Goal: Check status: Check status

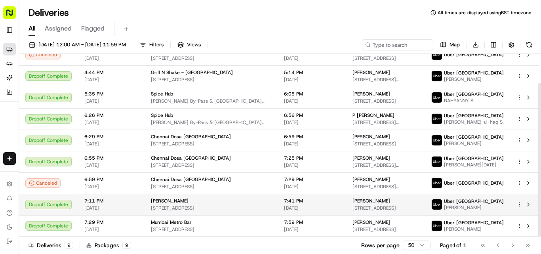
click at [196, 205] on span "[STREET_ADDRESS]" at bounding box center [211, 208] width 120 height 6
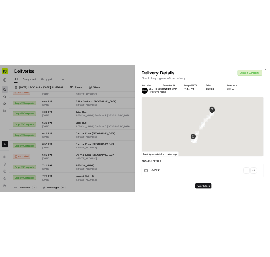
scroll to position [40, 0]
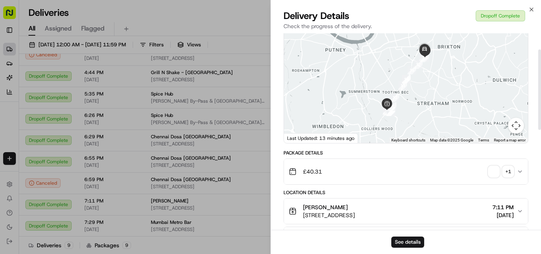
click at [270, 175] on span "button" at bounding box center [493, 171] width 11 height 11
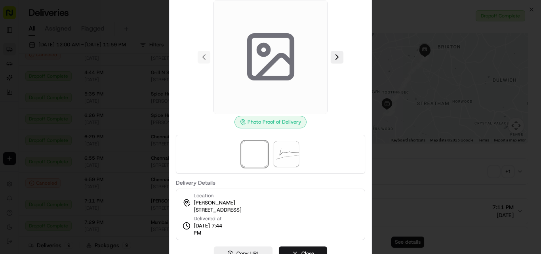
click at [270, 163] on div at bounding box center [270, 127] width 541 height 254
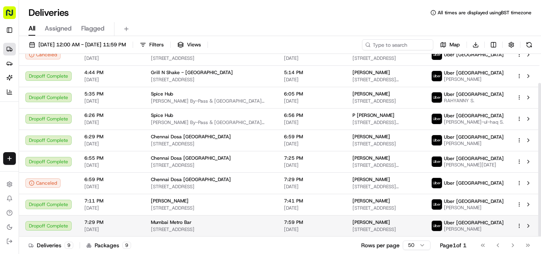
click at [187, 224] on span "Mumbai Metro Bar" at bounding box center [171, 222] width 41 height 6
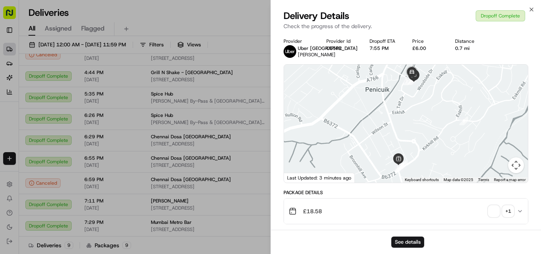
click at [270, 214] on div "£18.58 + 1" at bounding box center [403, 211] width 228 height 16
click at [270, 217] on span "button" at bounding box center [493, 210] width 11 height 11
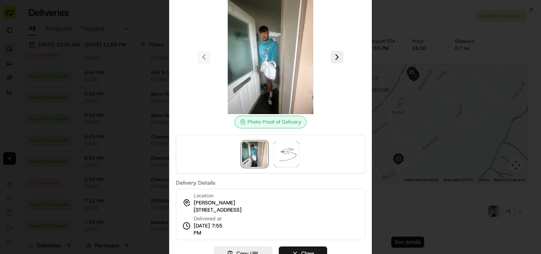
click at [139, 168] on div at bounding box center [270, 127] width 541 height 254
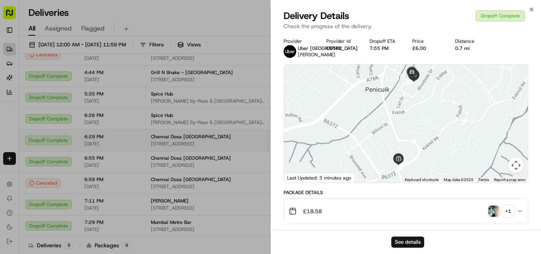
drag, startPoint x: 170, startPoint y: 135, endPoint x: 258, endPoint y: 125, distance: 88.8
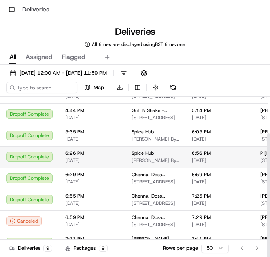
scroll to position [48, 0]
